Goal: Task Accomplishment & Management: Use online tool/utility

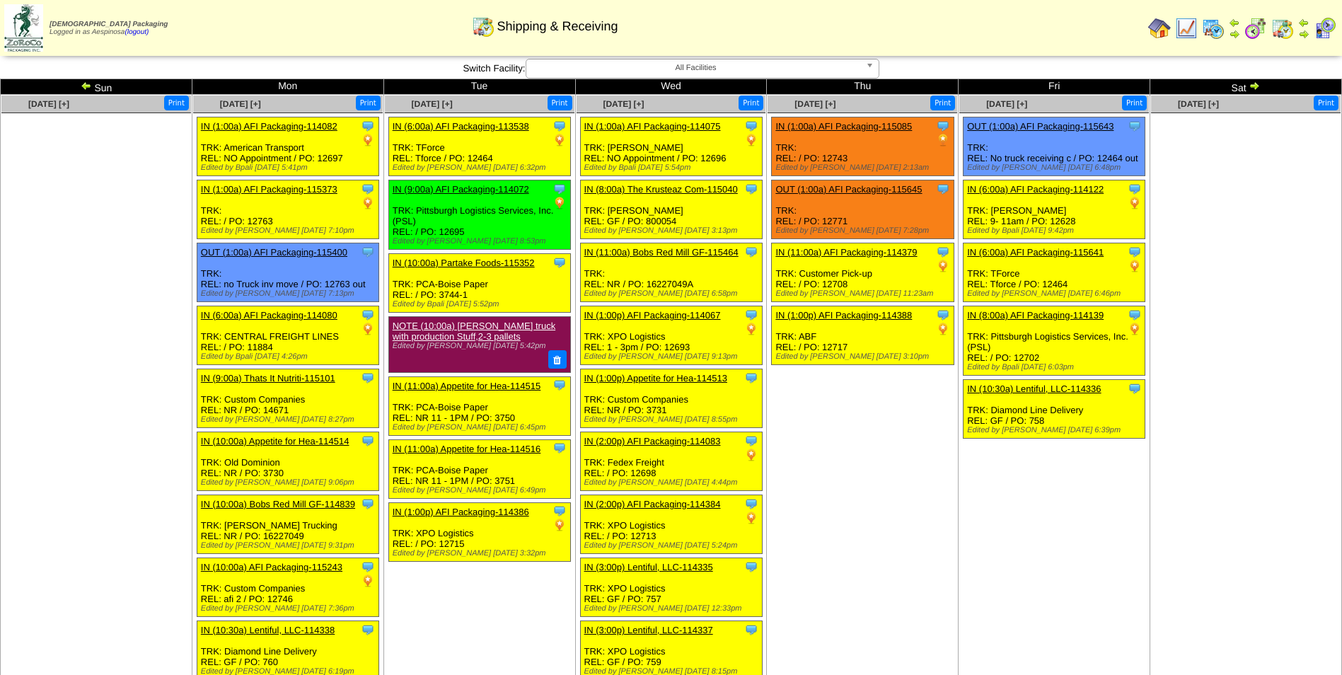
click at [869, 435] on td "Aug 14 [+] Print Clone Item IN (1:00a) AFI Packaging-115085 AFI Packaging Sched…" at bounding box center [863, 489] width 192 height 789
click at [83, 89] on img at bounding box center [86, 85] width 11 height 11
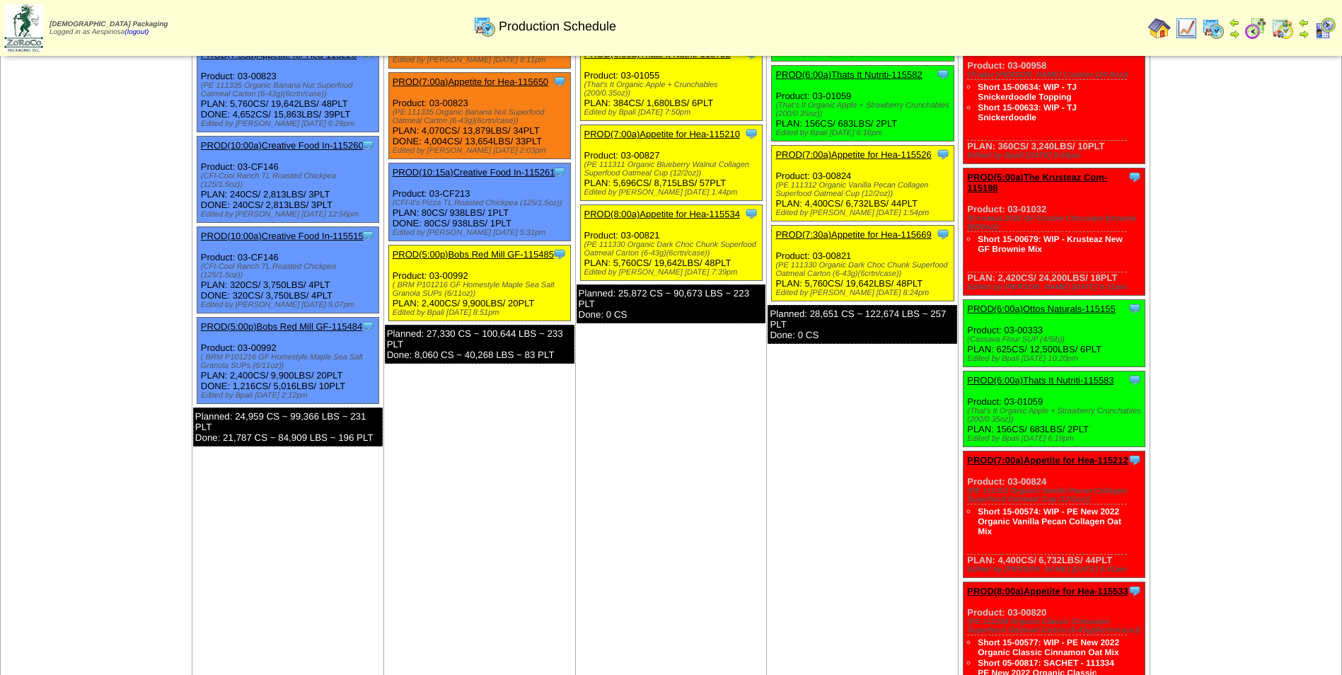
scroll to position [566, 0]
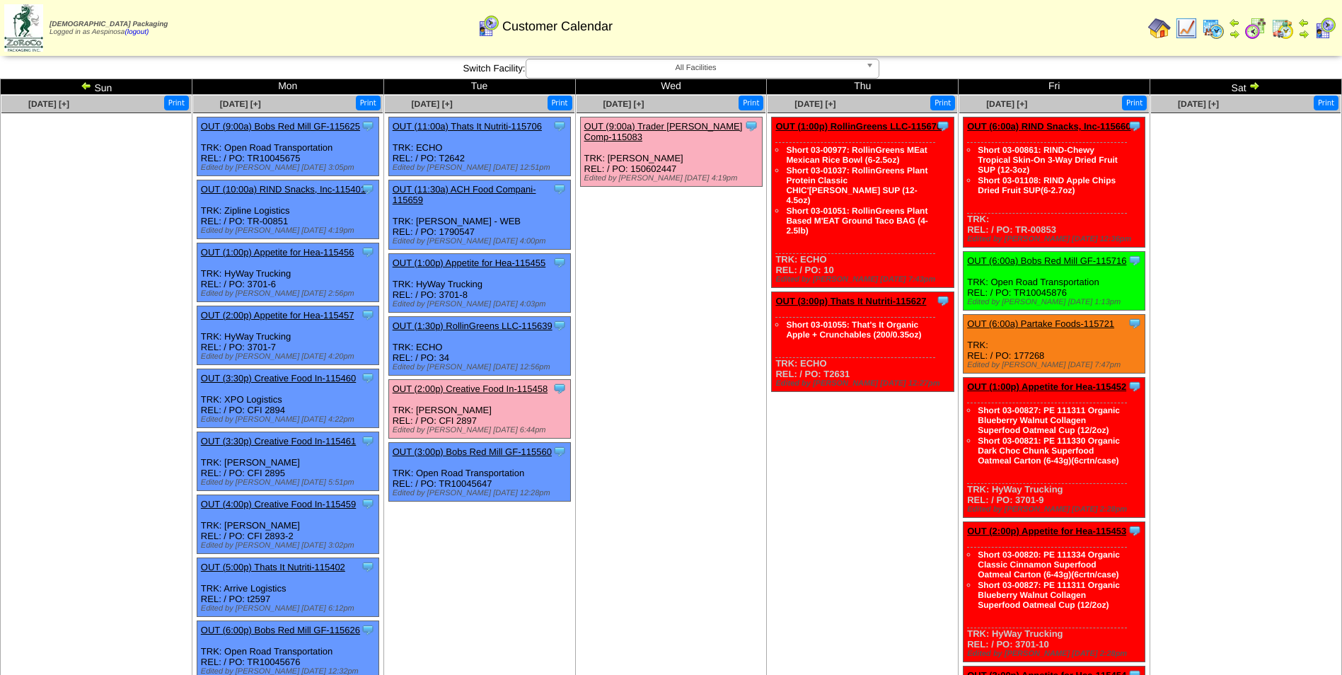
click at [83, 85] on img at bounding box center [86, 85] width 11 height 11
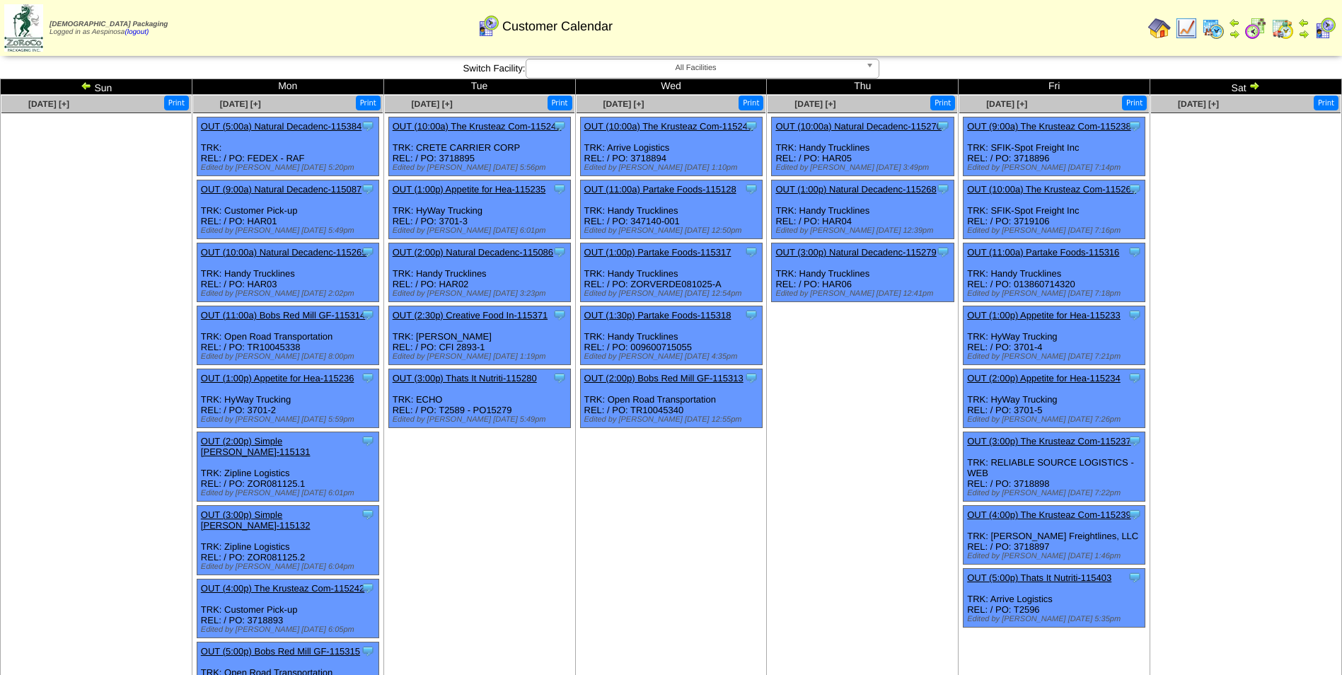
click at [83, 85] on img at bounding box center [86, 85] width 11 height 11
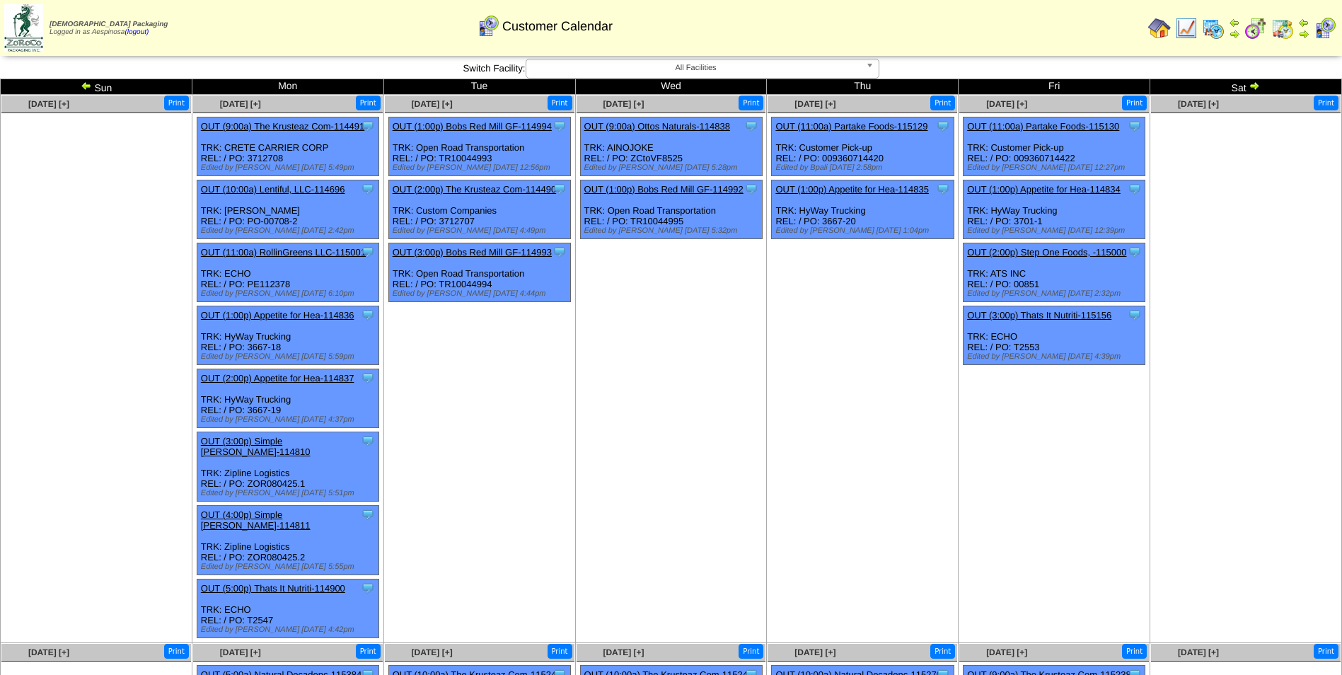
click at [1249, 85] on img at bounding box center [1254, 85] width 11 height 11
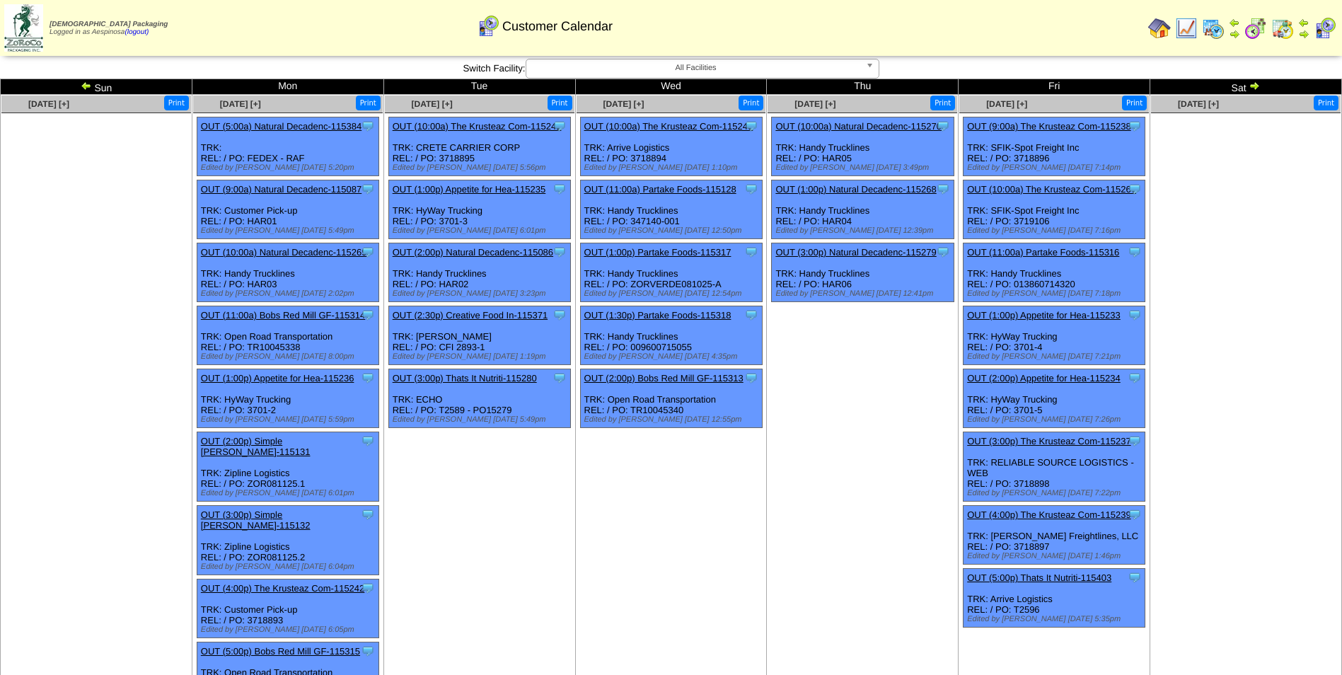
click at [1256, 86] on img at bounding box center [1254, 85] width 11 height 11
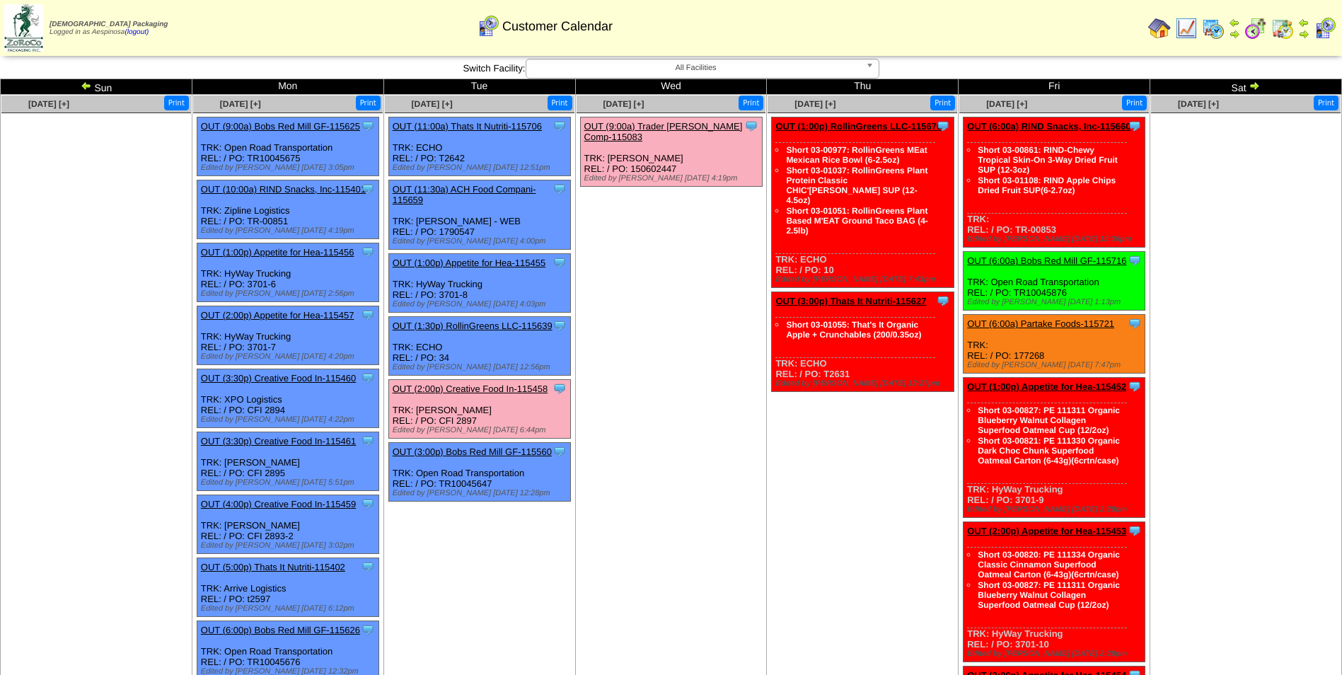
click at [82, 80] on img at bounding box center [86, 85] width 11 height 11
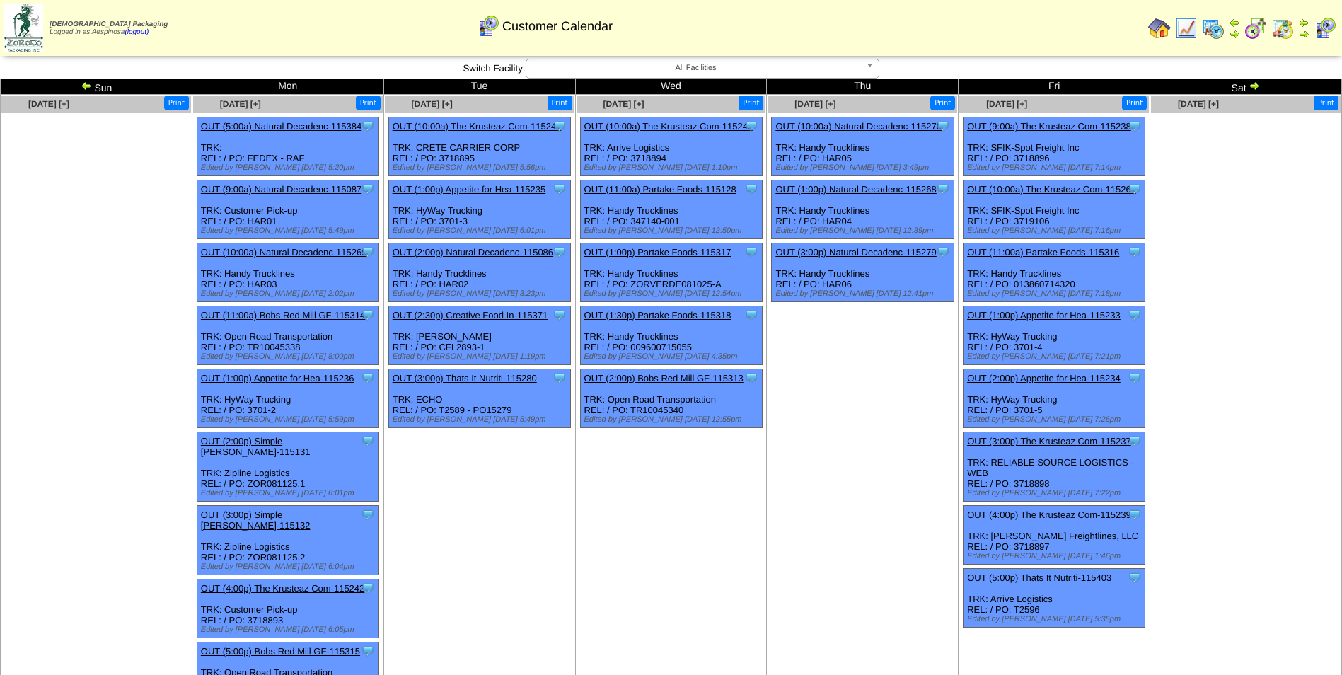
click at [88, 86] on img at bounding box center [86, 85] width 11 height 11
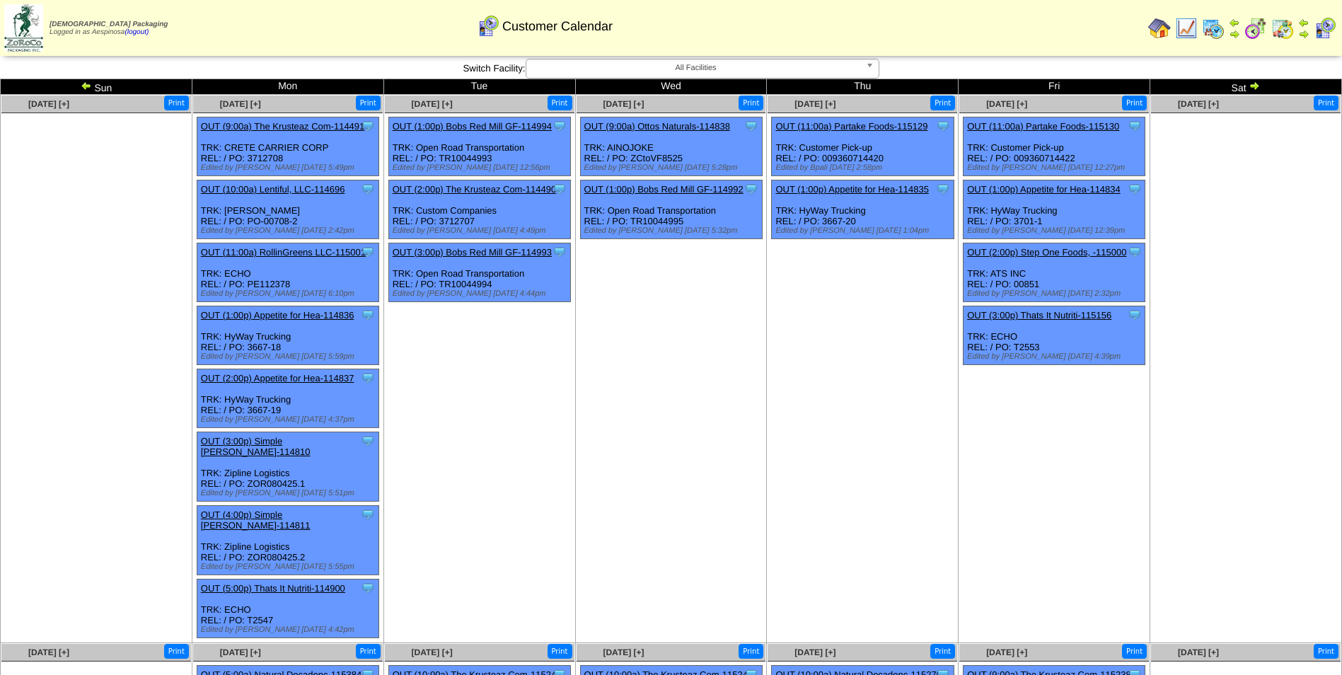
drag, startPoint x: 501, startPoint y: 158, endPoint x: 439, endPoint y: 158, distance: 61.5
click at [439, 158] on div "Clone Item OUT (1:00p) Bobs Red Mill GF-114994 Bobs Red Mill GF ScheduleID: 114…" at bounding box center [479, 146] width 182 height 59
copy div "TR10044993"
